Goal: Transaction & Acquisition: Obtain resource

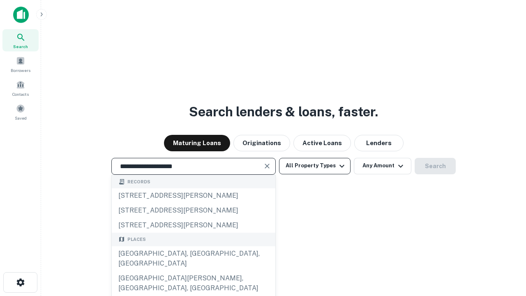
click at [193, 271] on div "[GEOGRAPHIC_DATA], [GEOGRAPHIC_DATA], [GEOGRAPHIC_DATA]" at bounding box center [193, 258] width 163 height 25
click at [315, 165] on button "All Property Types" at bounding box center [314, 166] width 71 height 16
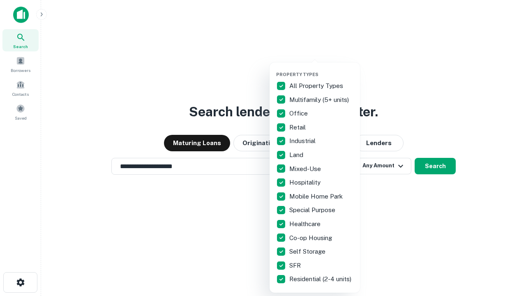
type input "**********"
click at [321, 69] on button "button" at bounding box center [321, 69] width 90 height 0
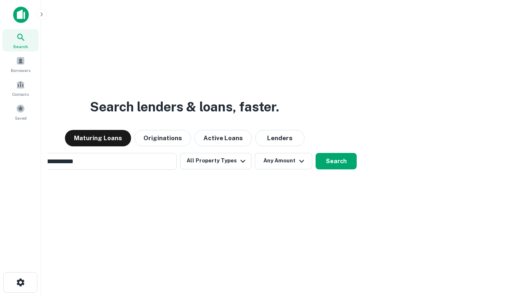
scroll to position [13, 0]
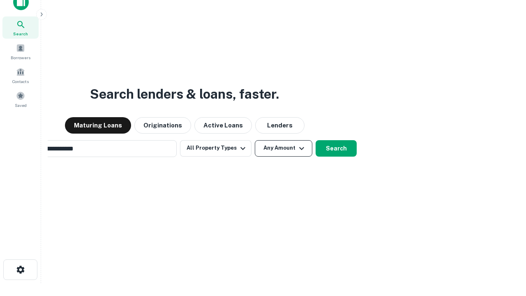
click at [255, 140] on button "Any Amount" at bounding box center [283, 148] width 57 height 16
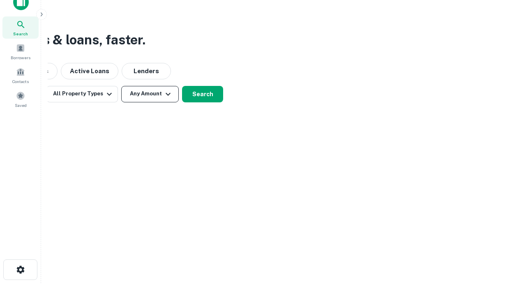
scroll to position [13, 0]
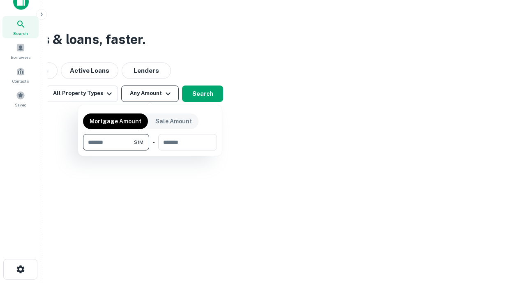
type input "*******"
click at [150, 150] on button "button" at bounding box center [150, 150] width 134 height 0
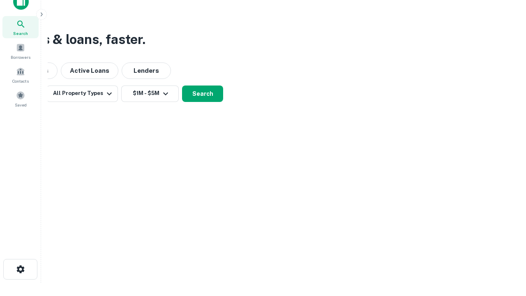
scroll to position [5, 152]
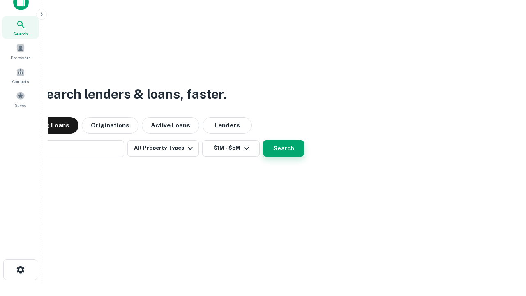
click at [263, 140] on button "Search" at bounding box center [283, 148] width 41 height 16
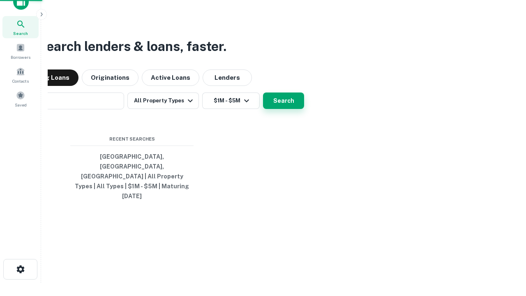
scroll to position [22, 232]
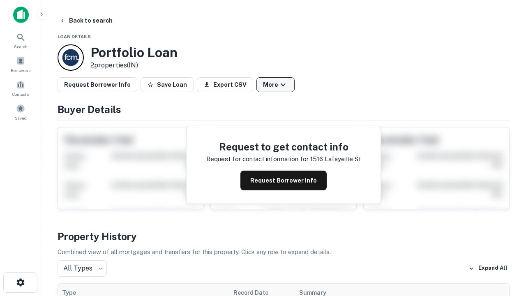
click at [275, 85] on button "More" at bounding box center [275, 84] width 38 height 15
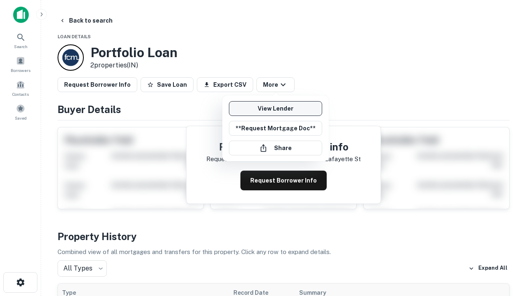
click at [275, 108] on link "View Lender" at bounding box center [275, 108] width 93 height 15
